Goal: Navigation & Orientation: Find specific page/section

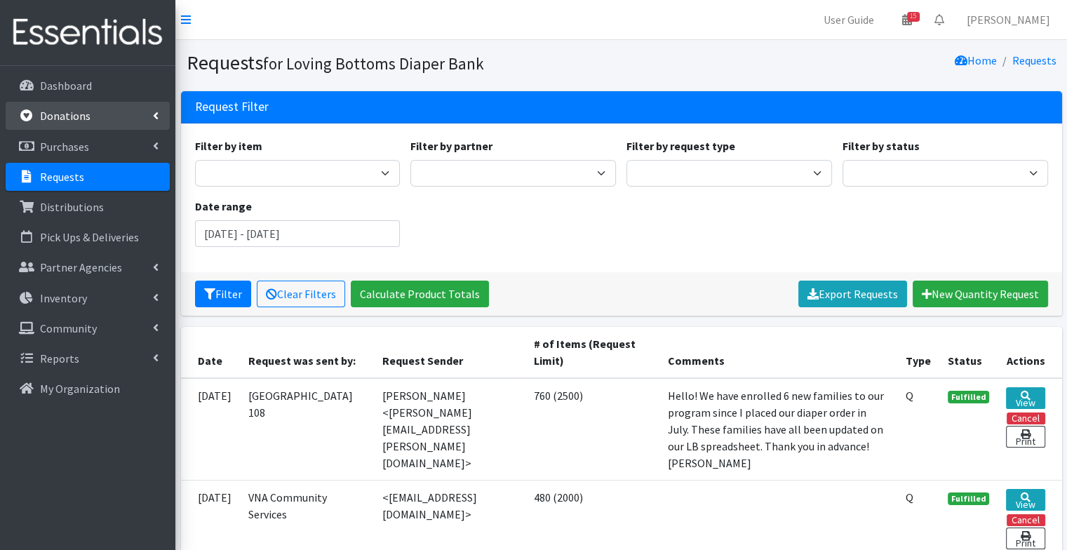
click at [75, 120] on p "Donations" at bounding box center [65, 116] width 51 height 14
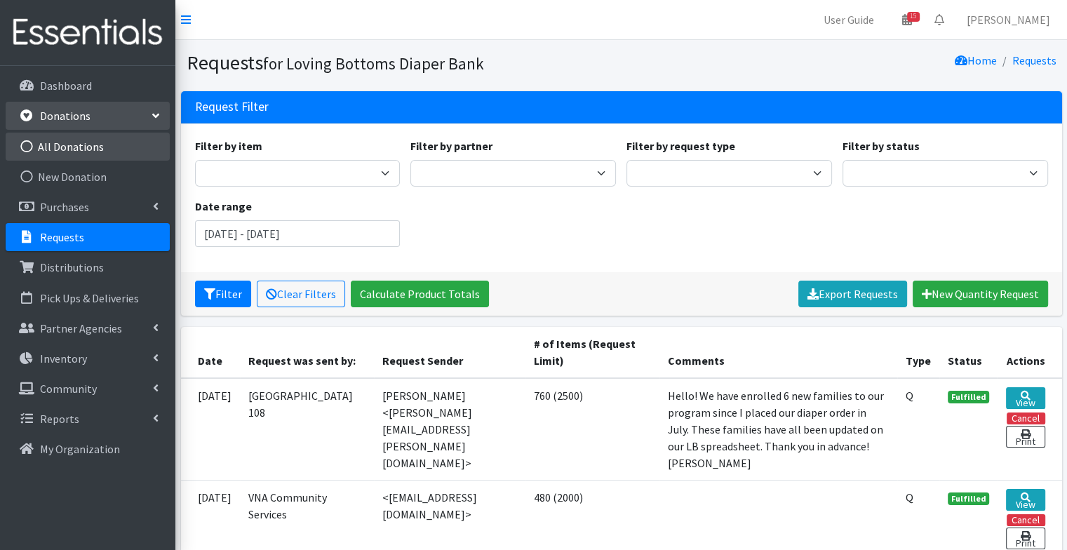
click at [84, 148] on link "All Donations" at bounding box center [88, 147] width 164 height 28
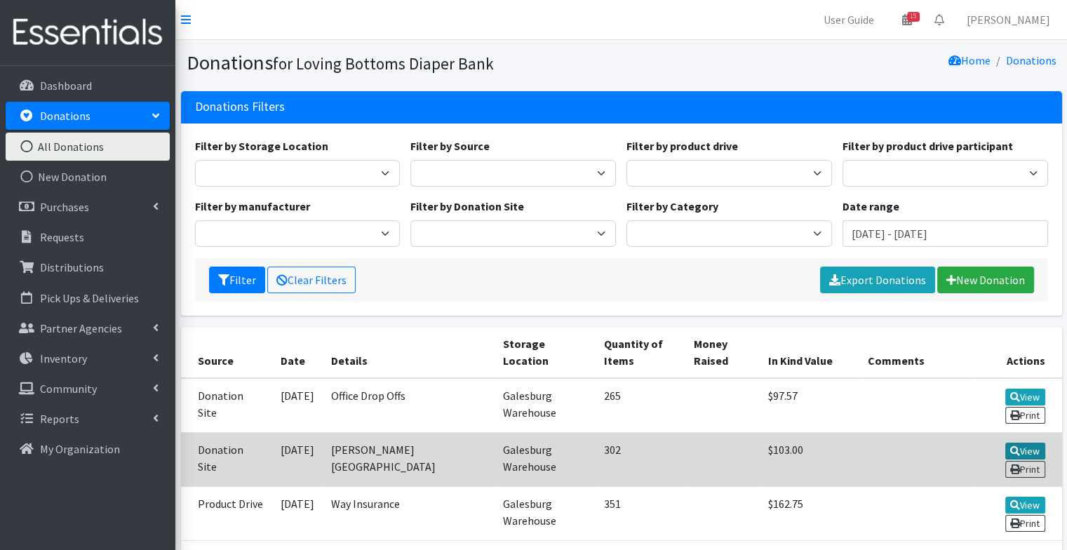
click at [1028, 444] on link "View" at bounding box center [1025, 451] width 40 height 17
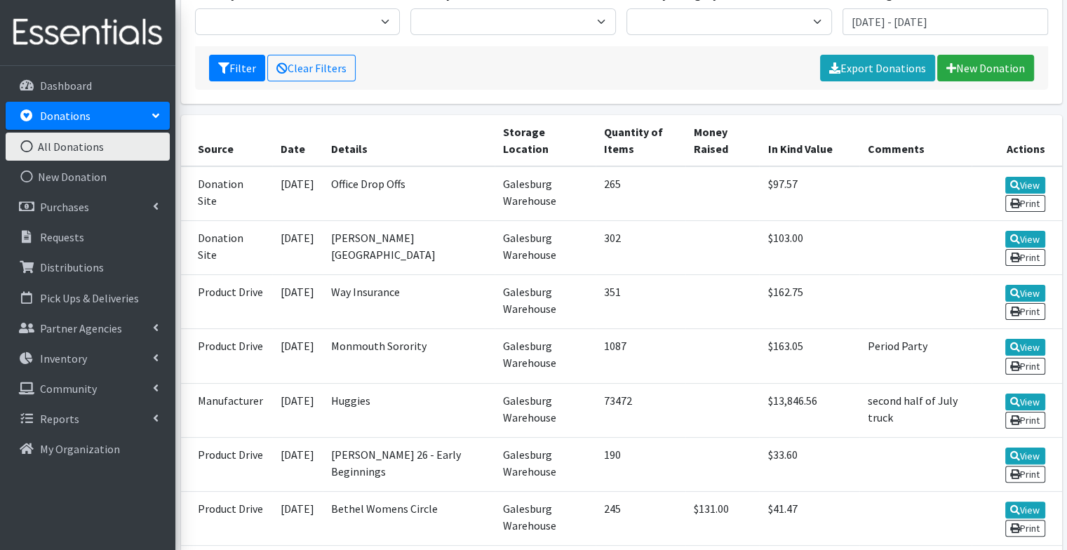
scroll to position [213, 0]
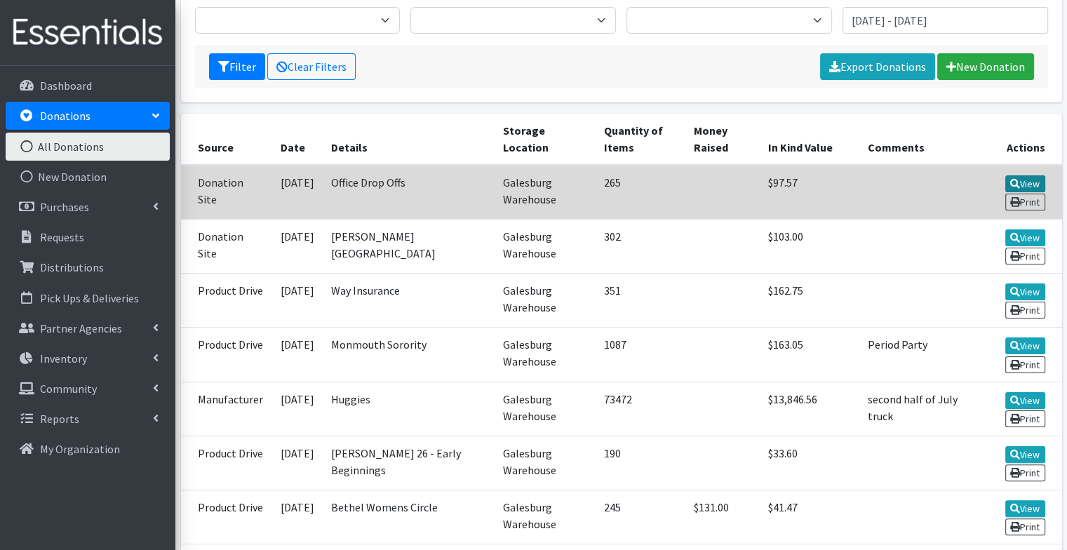
click at [1027, 180] on link "View" at bounding box center [1025, 183] width 40 height 17
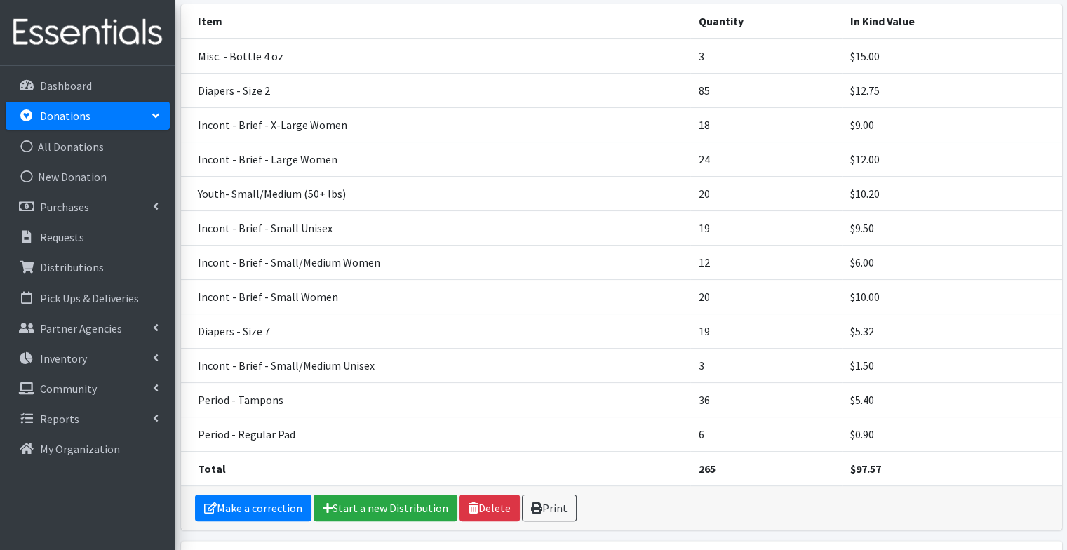
scroll to position [163, 0]
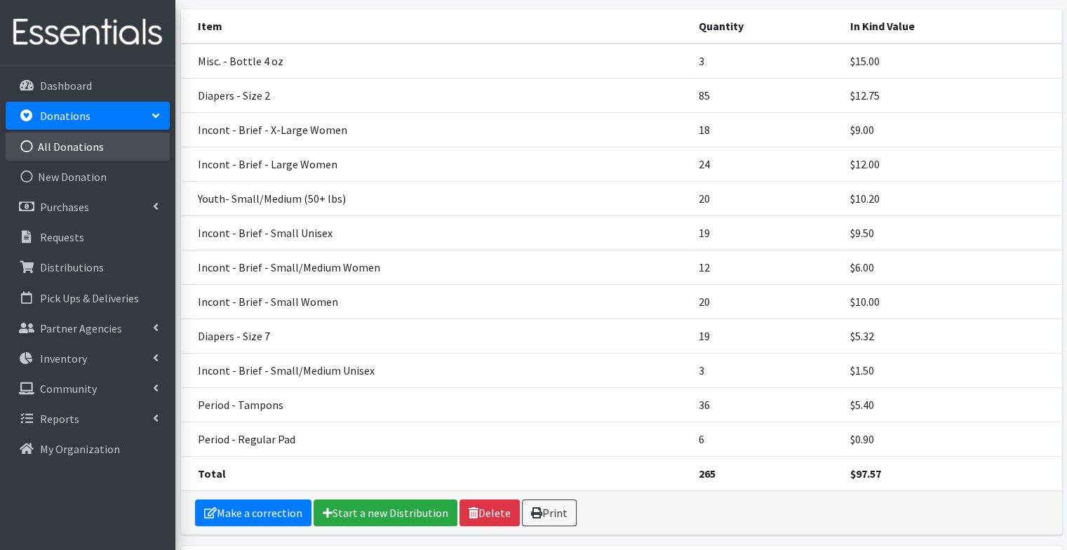
click at [93, 145] on link "All Donations" at bounding box center [88, 147] width 164 height 28
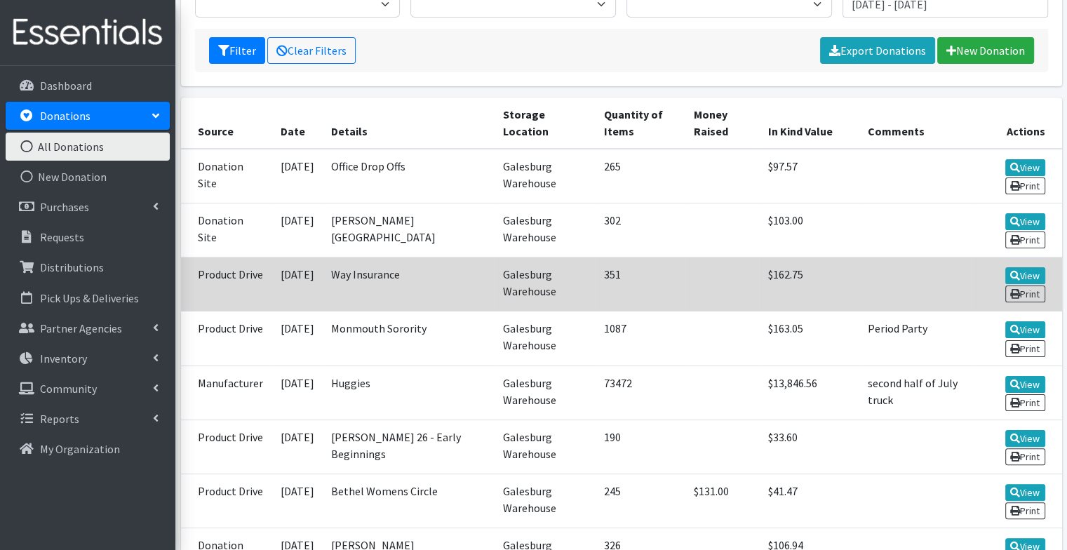
scroll to position [232, 0]
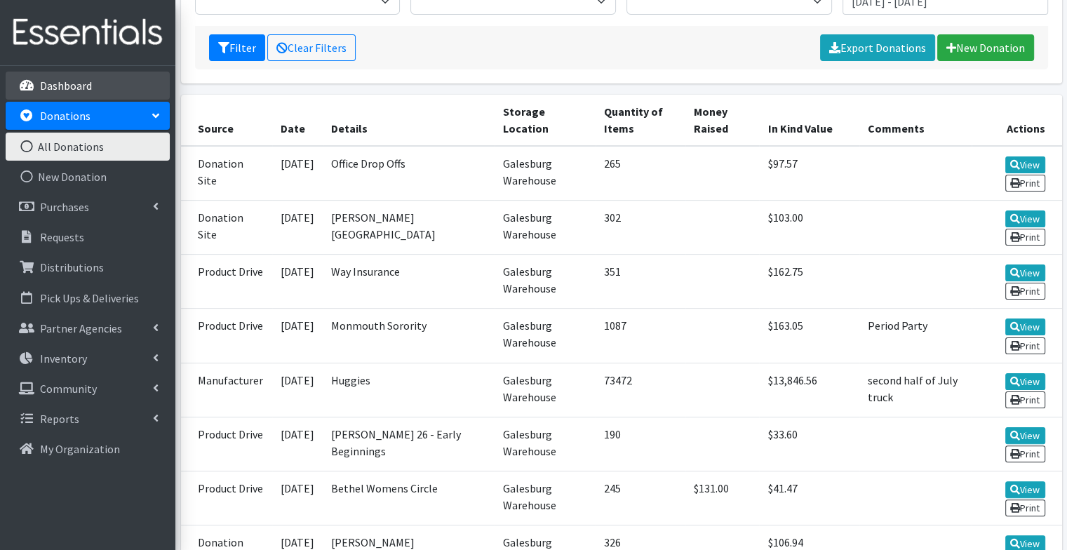
click at [80, 82] on p "Dashboard" at bounding box center [66, 86] width 52 height 14
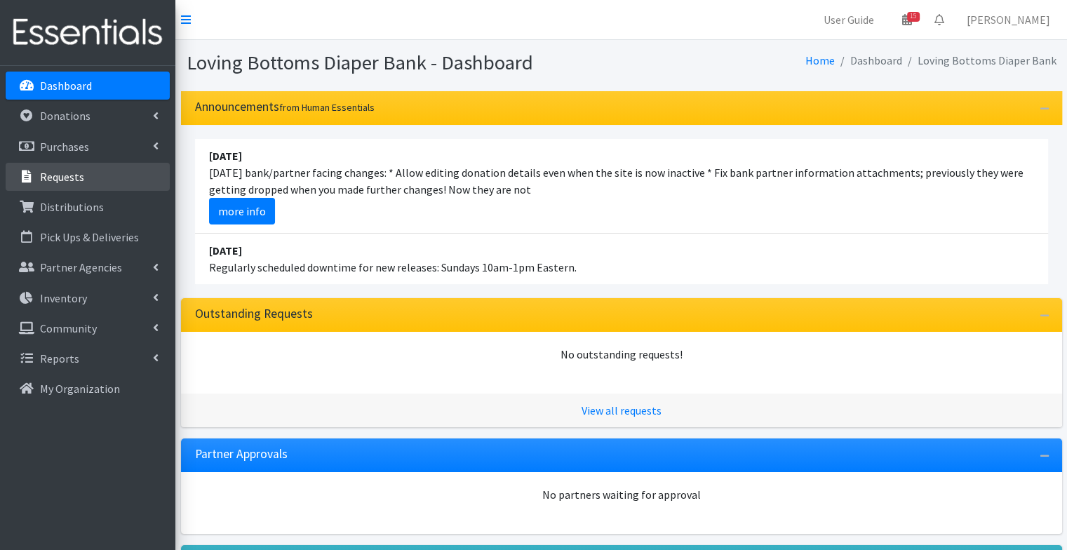
click at [80, 185] on link "Requests" at bounding box center [88, 177] width 164 height 28
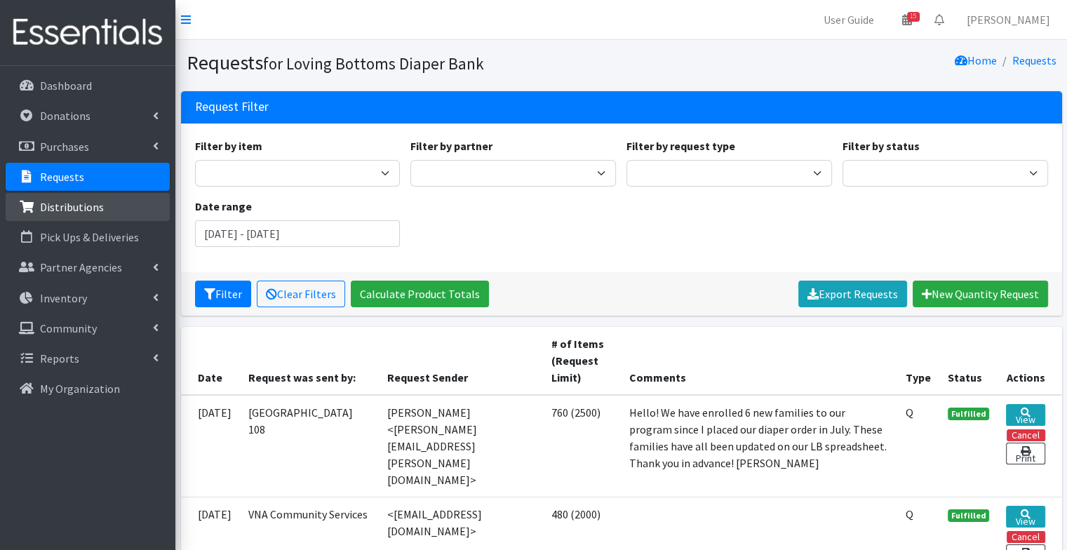
click at [84, 208] on p "Distributions" at bounding box center [72, 207] width 64 height 14
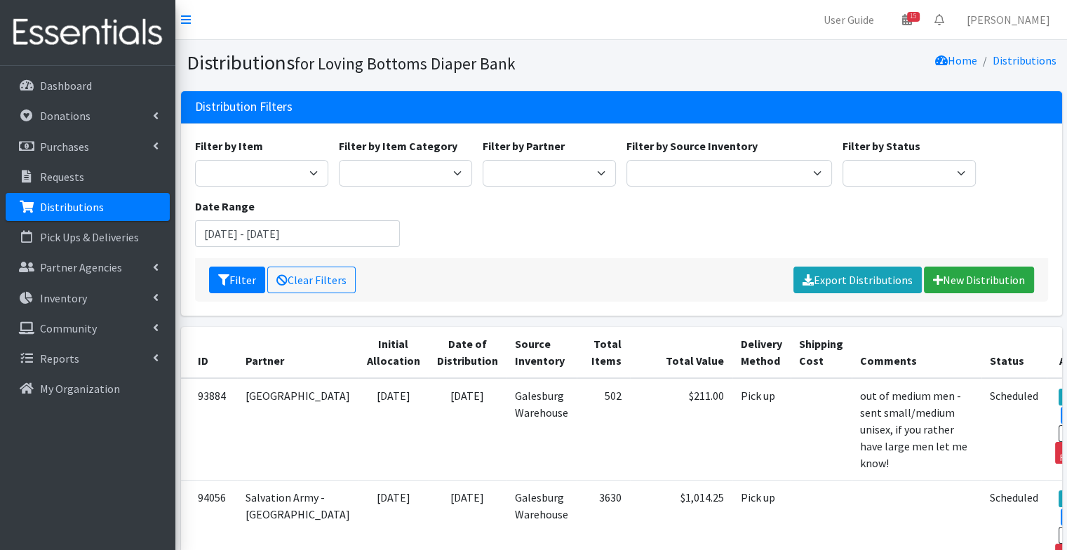
click at [637, 126] on div "Filter by Item Diapers - Newborn Diapers - [MEDICAL_DATA] Diapers - Size 1 Diap…" at bounding box center [621, 219] width 881 height 192
click at [55, 89] on p "Dashboard" at bounding box center [66, 86] width 52 height 14
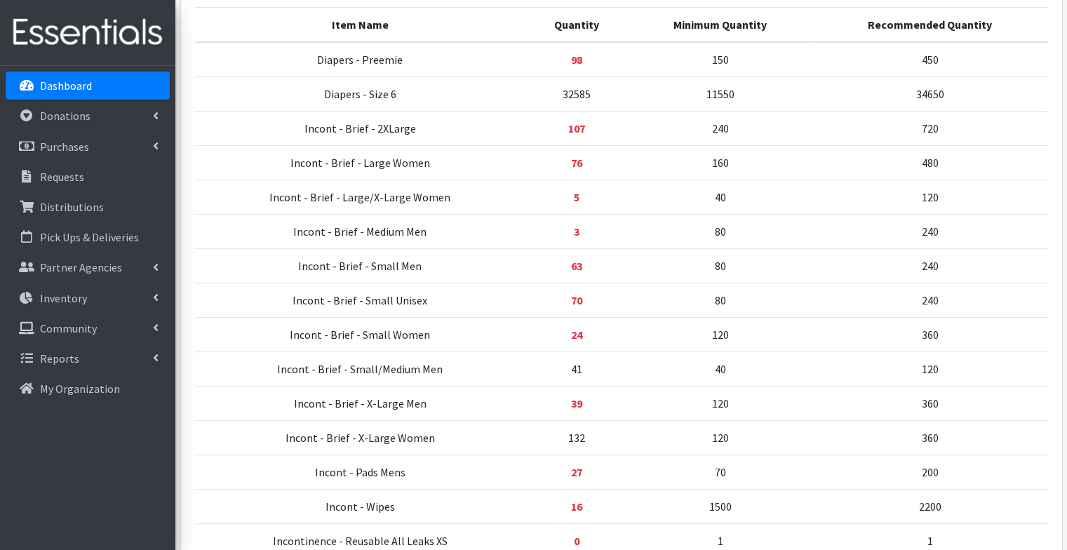
scroll to position [683, 0]
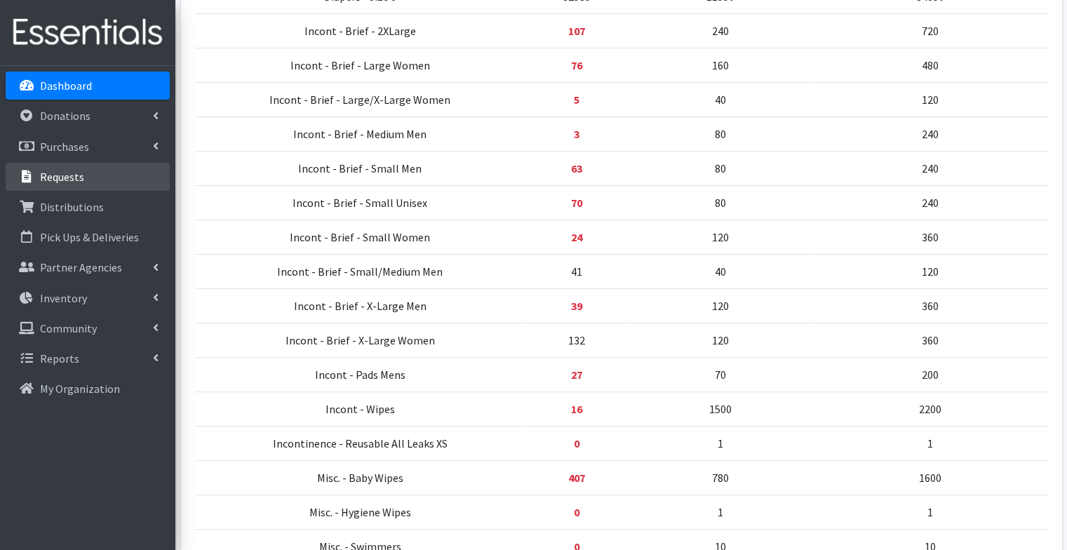
click at [98, 188] on link "Requests" at bounding box center [88, 177] width 164 height 28
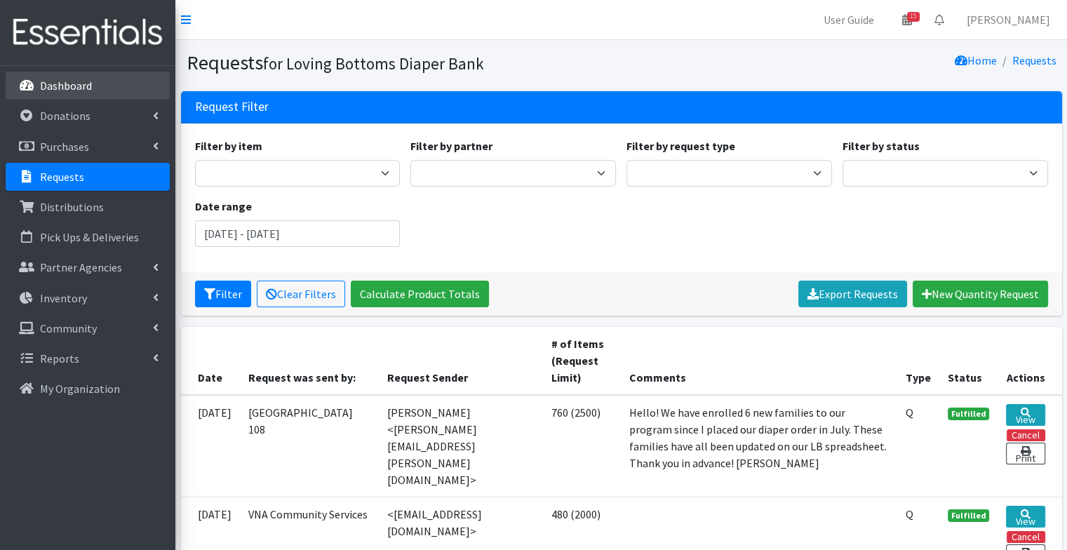
click at [81, 98] on link "Dashboard" at bounding box center [88, 86] width 164 height 28
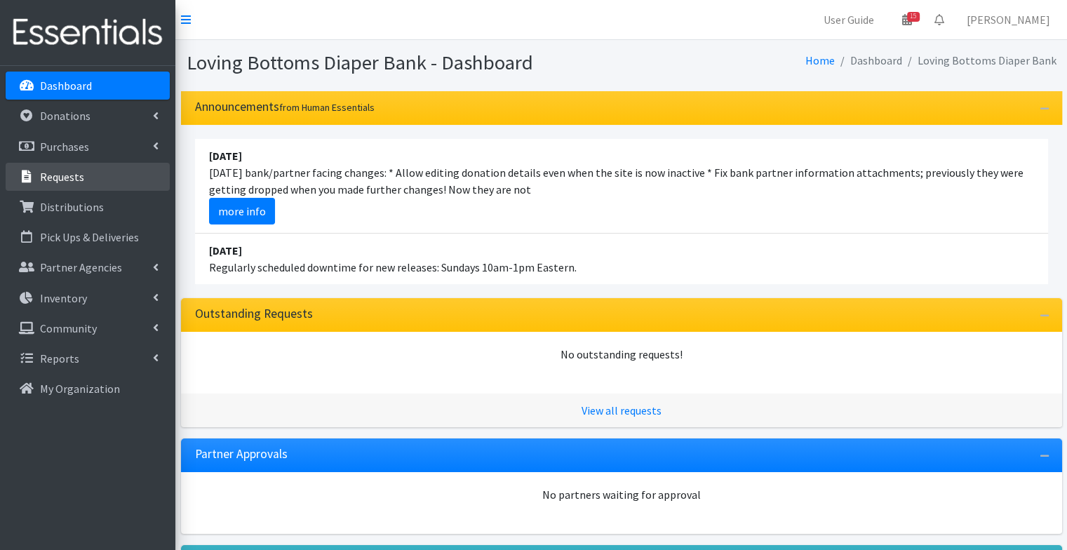
click at [79, 177] on p "Requests" at bounding box center [62, 177] width 44 height 14
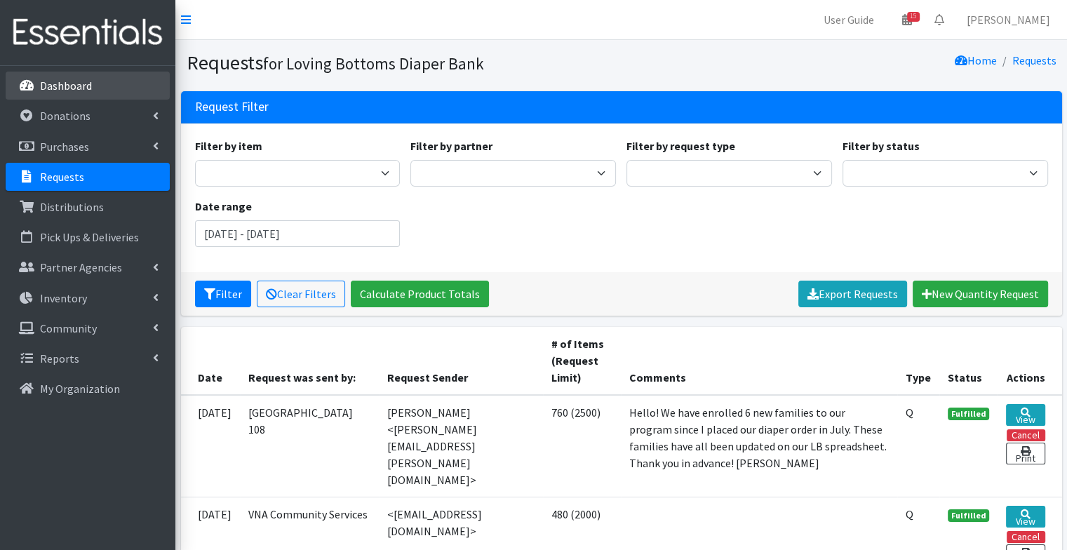
click at [100, 93] on link "Dashboard" at bounding box center [88, 86] width 164 height 28
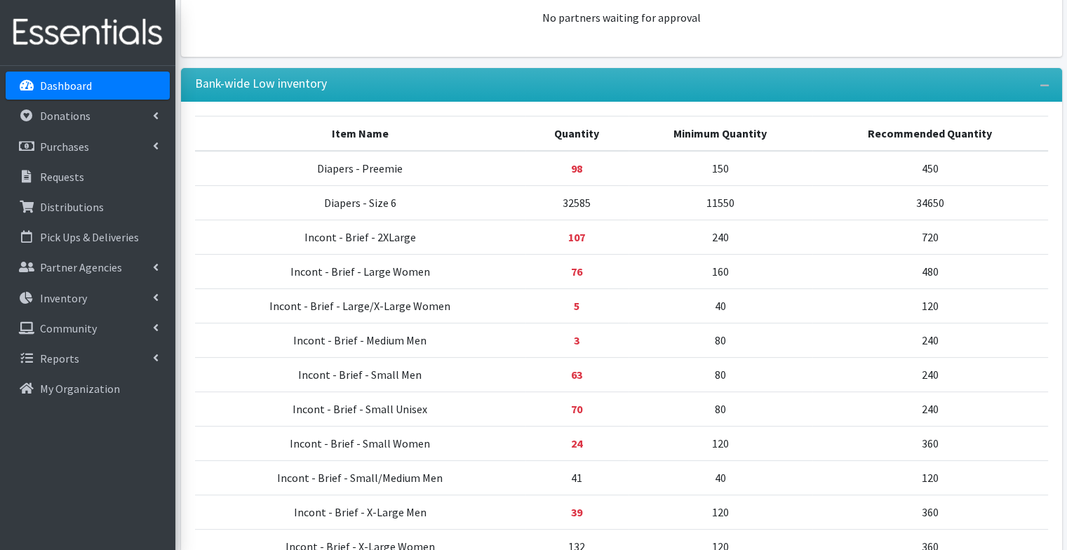
scroll to position [478, 0]
